Goal: Information Seeking & Learning: Check status

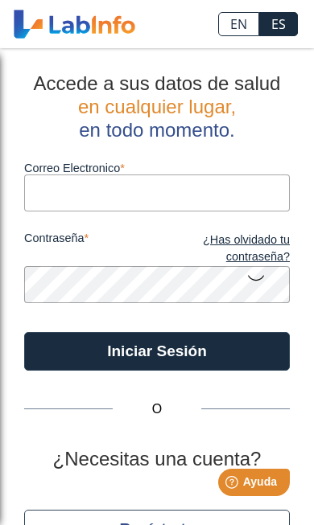
type input "[EMAIL_ADDRESS][DOMAIN_NAME]"
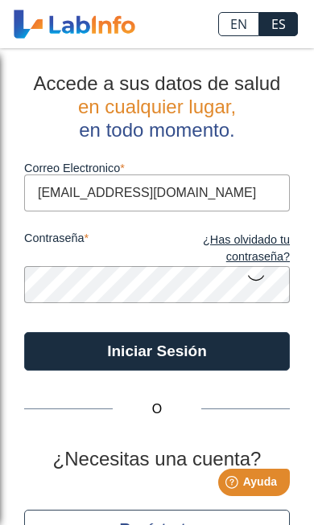
click at [157, 351] on button "Iniciar Sesión" at bounding box center [156, 351] width 265 height 39
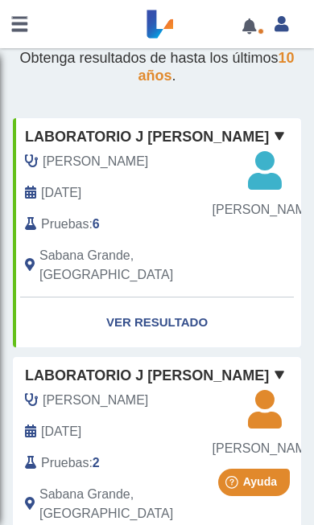
scroll to position [62, 0]
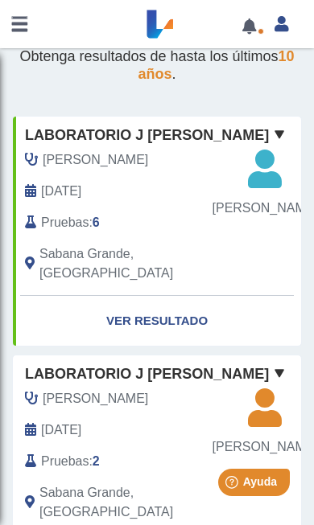
click at [127, 312] on link "Ver Resultado" at bounding box center [157, 321] width 288 height 51
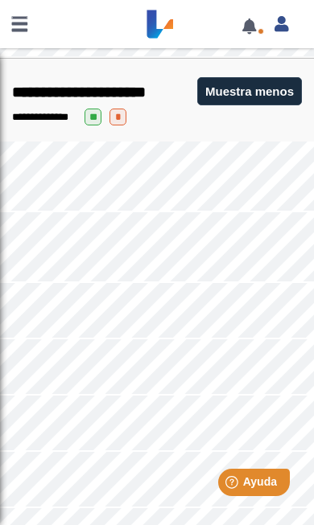
scroll to position [2673, 0]
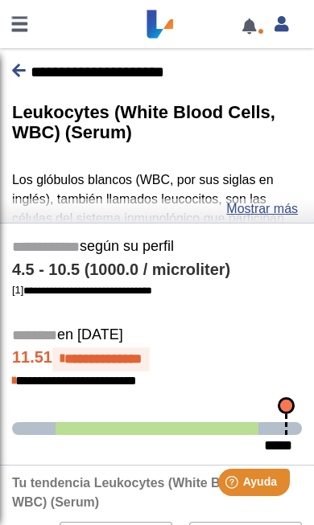
click at [270, 215] on link "Mostrar más" at bounding box center [262, 209] width 72 height 19
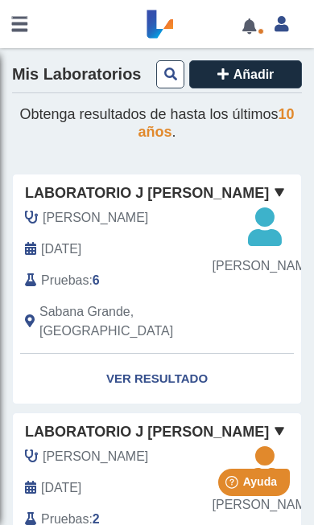
click at [77, 259] on span "[DATE]" at bounding box center [61, 249] width 40 height 19
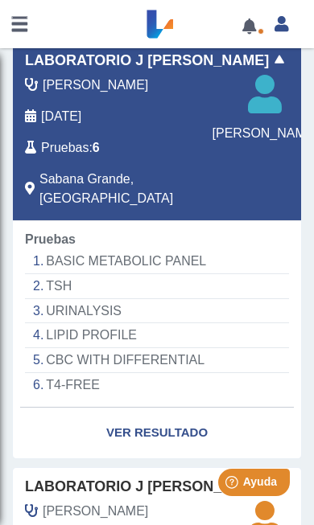
scroll to position [137, 0]
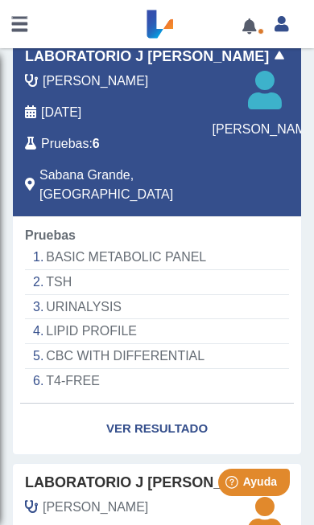
click at [177, 424] on link "Ver Resultado" at bounding box center [157, 429] width 288 height 51
click at [183, 330] on li "LIPID PROFILE" at bounding box center [157, 331] width 264 height 25
click at [165, 426] on link "Ver Resultado" at bounding box center [157, 429] width 288 height 51
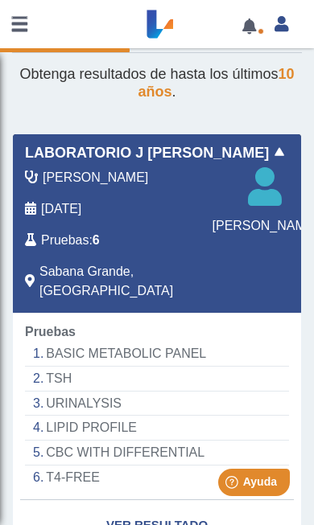
scroll to position [39, 0]
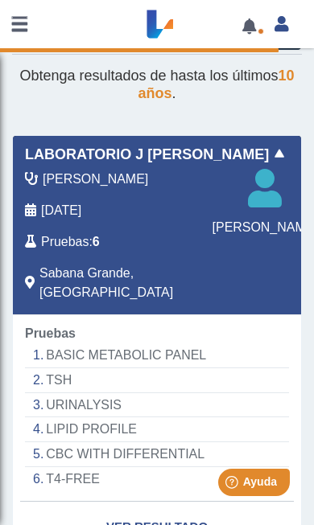
select select "**********"
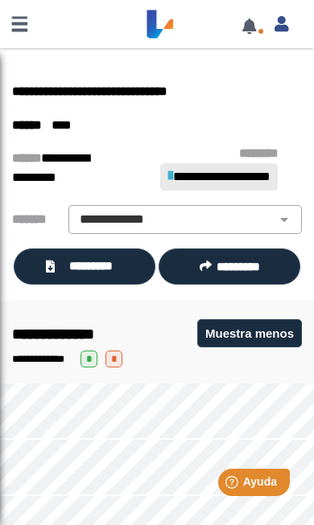
scroll to position [29, 0]
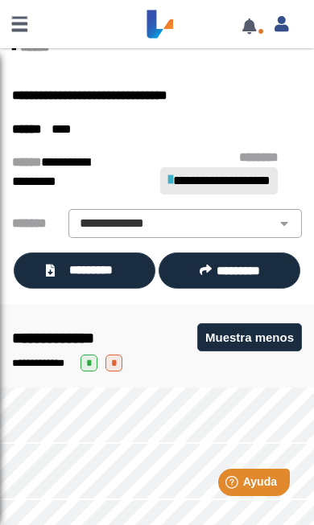
click at [286, 233] on select "**********" at bounding box center [185, 223] width 224 height 19
select select
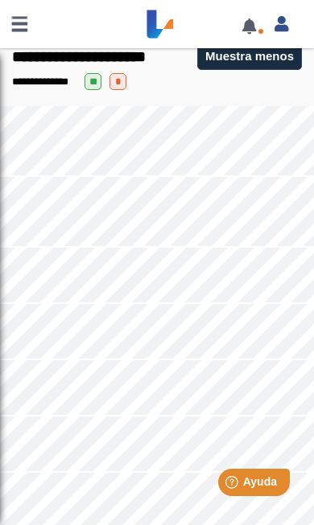
scroll to position [2714, 0]
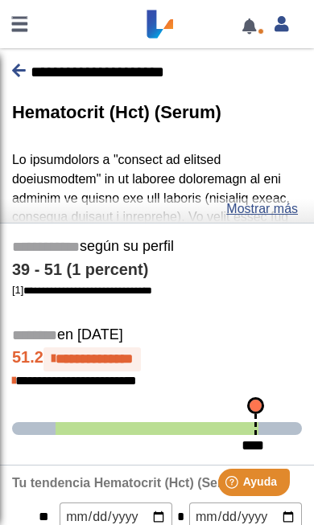
click at [279, 213] on link "Mostrar más" at bounding box center [262, 209] width 72 height 19
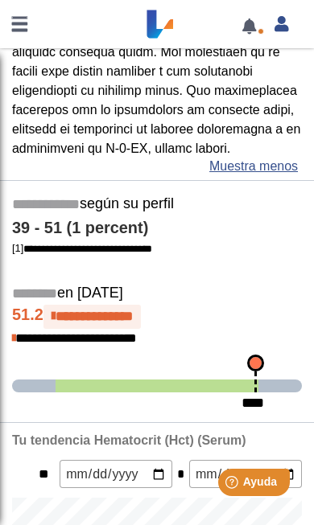
scroll to position [412, 0]
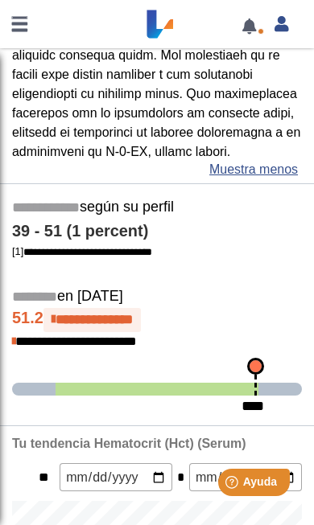
click at [22, 29] on link at bounding box center [19, 24] width 39 height 48
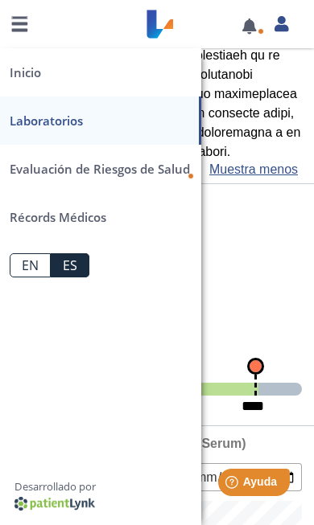
click at [303, 269] on div "**********" at bounding box center [157, 257] width 314 height 26
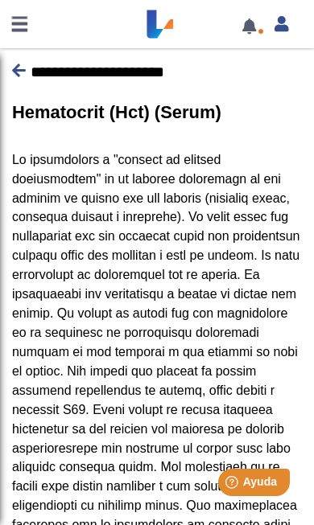
scroll to position [0, 0]
click at [17, 69] on icon at bounding box center [19, 70] width 14 height 15
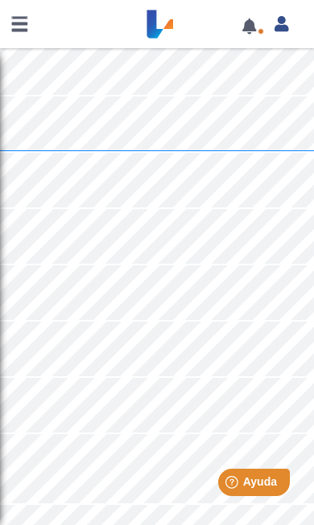
scroll to position [2918, 0]
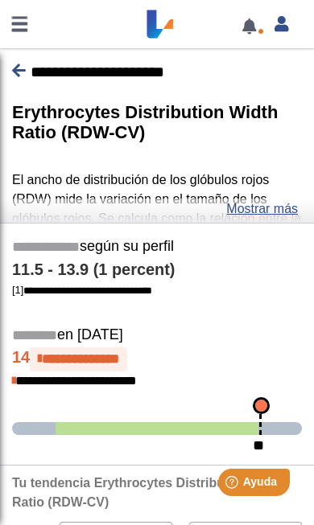
click at [281, 213] on link "Mostrar más" at bounding box center [262, 209] width 72 height 19
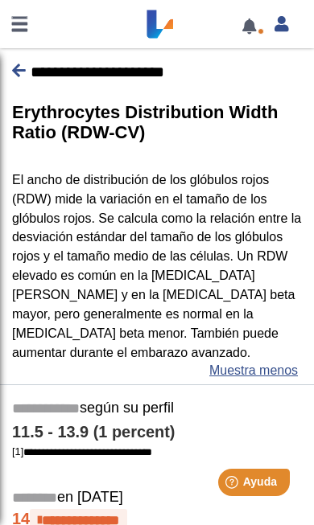
click at [22, 66] on icon at bounding box center [19, 70] width 14 height 15
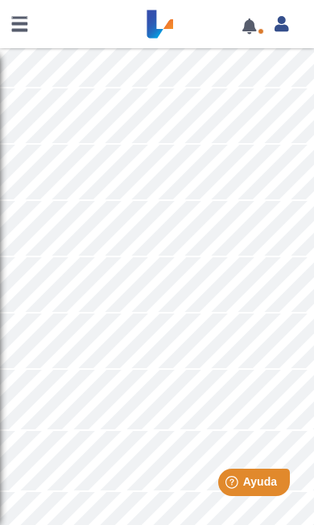
scroll to position [3392, 0]
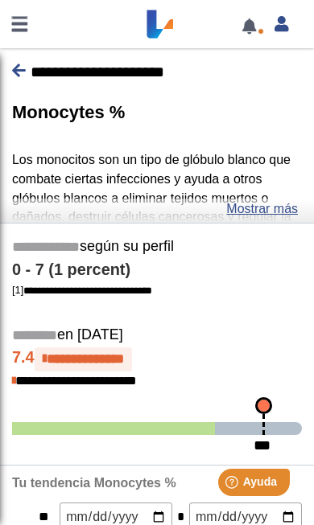
click at [280, 208] on link "Mostrar más" at bounding box center [262, 209] width 72 height 19
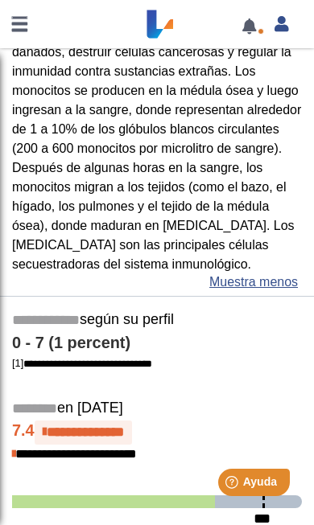
scroll to position [171, 0]
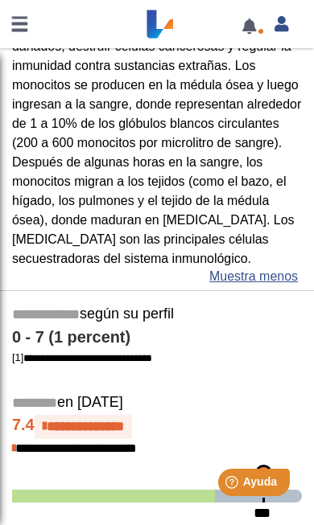
click at [257, 284] on link "Muestra menos" at bounding box center [253, 276] width 88 height 19
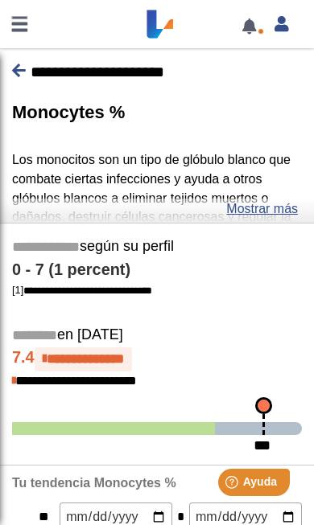
scroll to position [0, 0]
click at [22, 67] on icon at bounding box center [19, 70] width 14 height 15
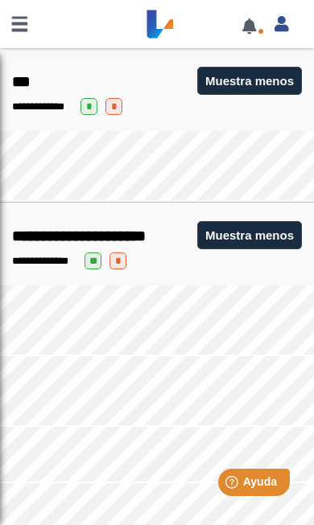
scroll to position [2532, 0]
